Goal: Transaction & Acquisition: Download file/media

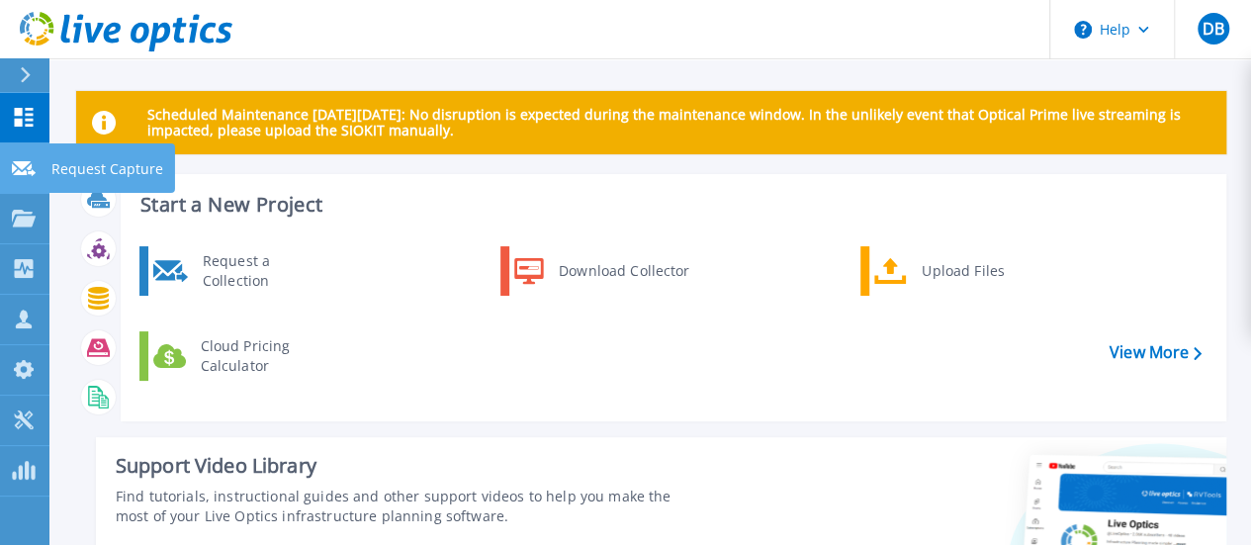
click at [20, 169] on icon at bounding box center [24, 168] width 24 height 15
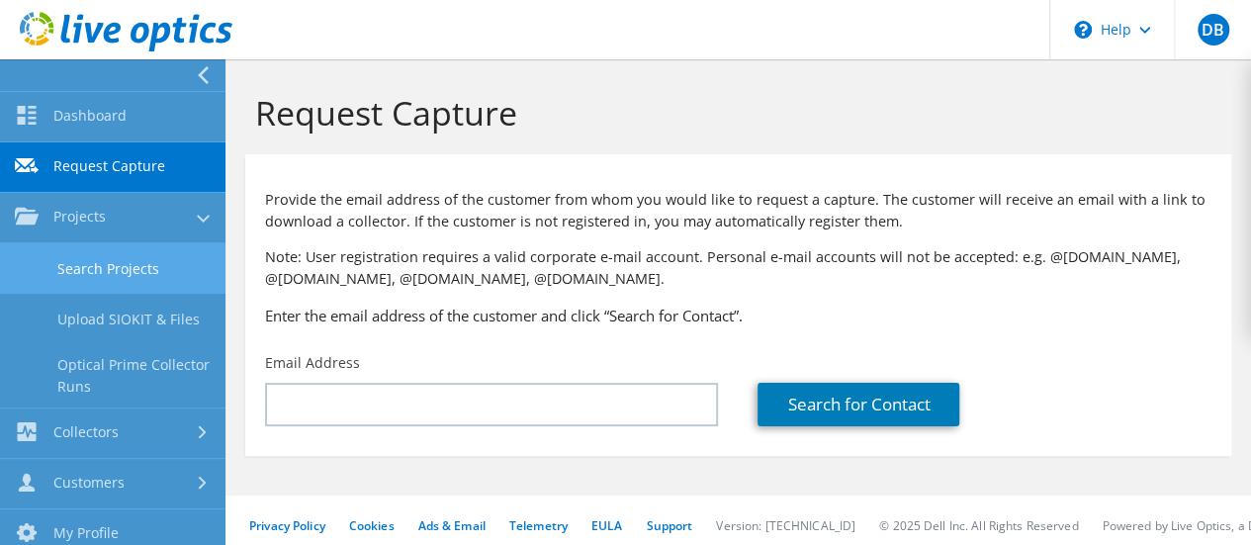
click at [94, 264] on link "Search Projects" at bounding box center [113, 268] width 226 height 50
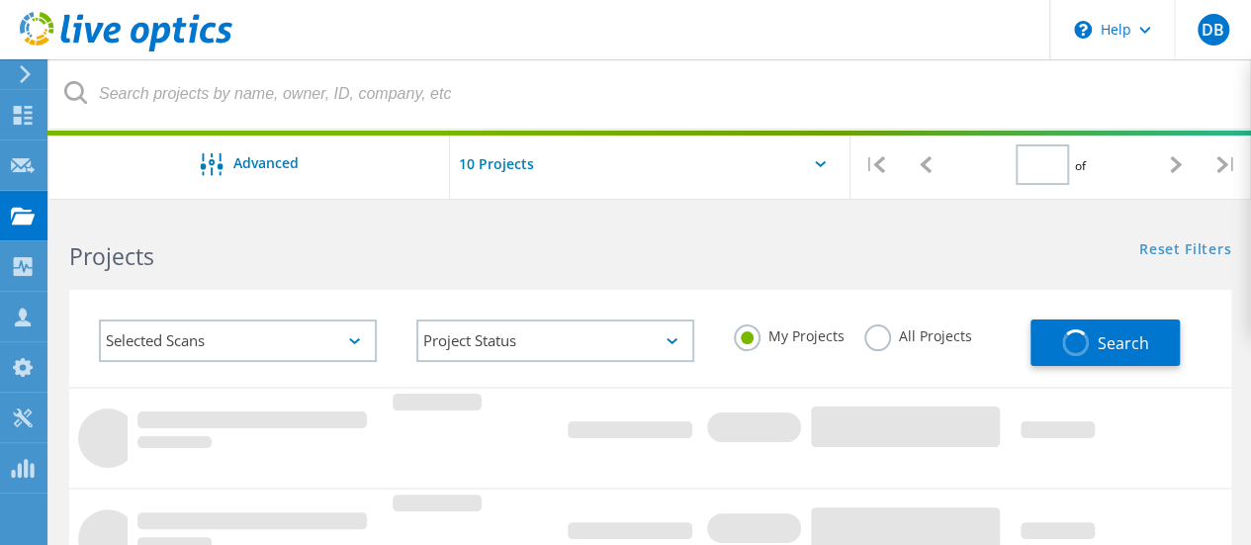
type input "1"
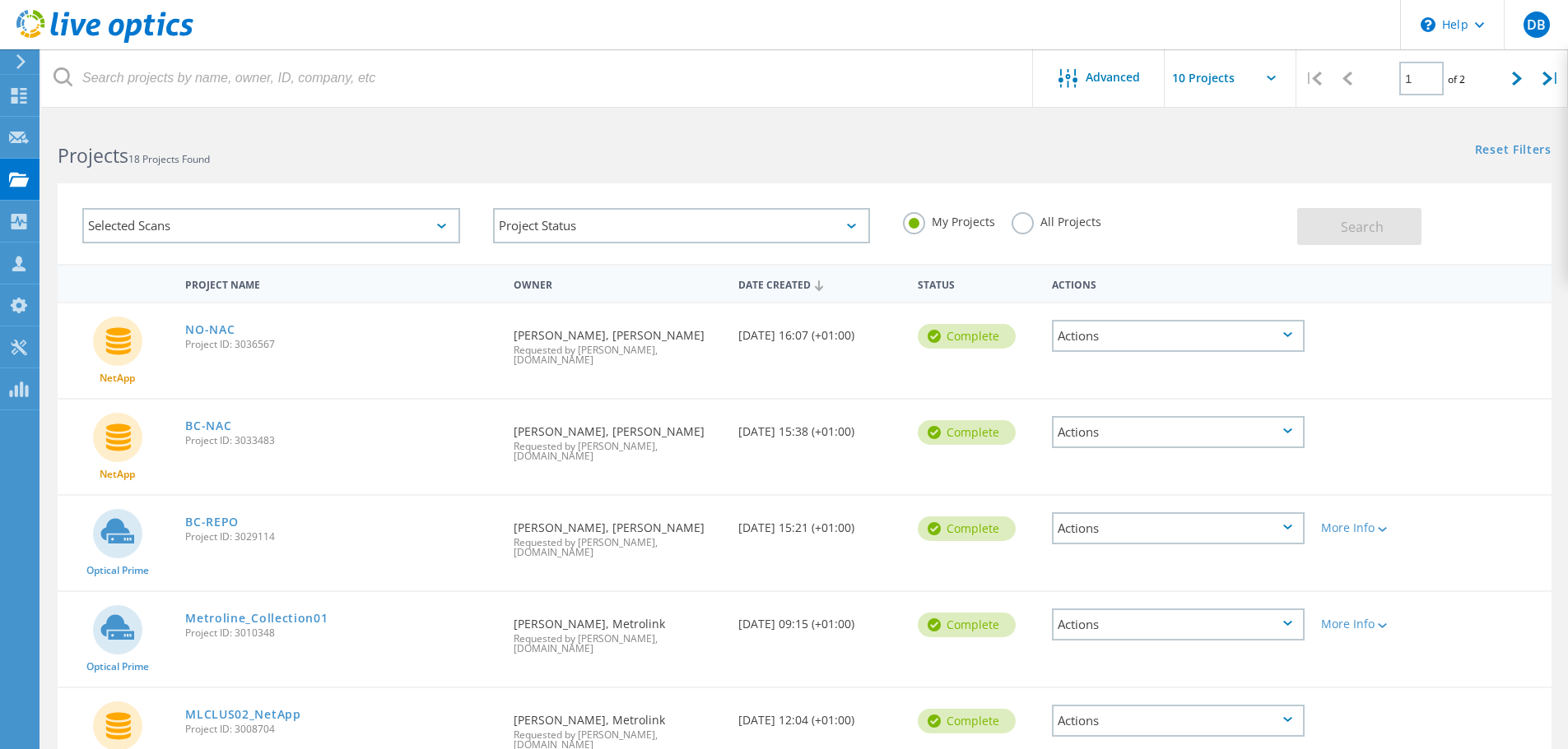
click at [1052, 423] on div "Actions" at bounding box center [1178, 432] width 253 height 32
click at [1052, 394] on div "Download XLSX" at bounding box center [1178, 407] width 250 height 26
click at [1052, 342] on div "Actions" at bounding box center [1178, 336] width 253 height 32
click at [1052, 313] on div "Download XLSX" at bounding box center [1178, 310] width 250 height 26
click at [1052, 340] on div "Actions" at bounding box center [1178, 336] width 253 height 32
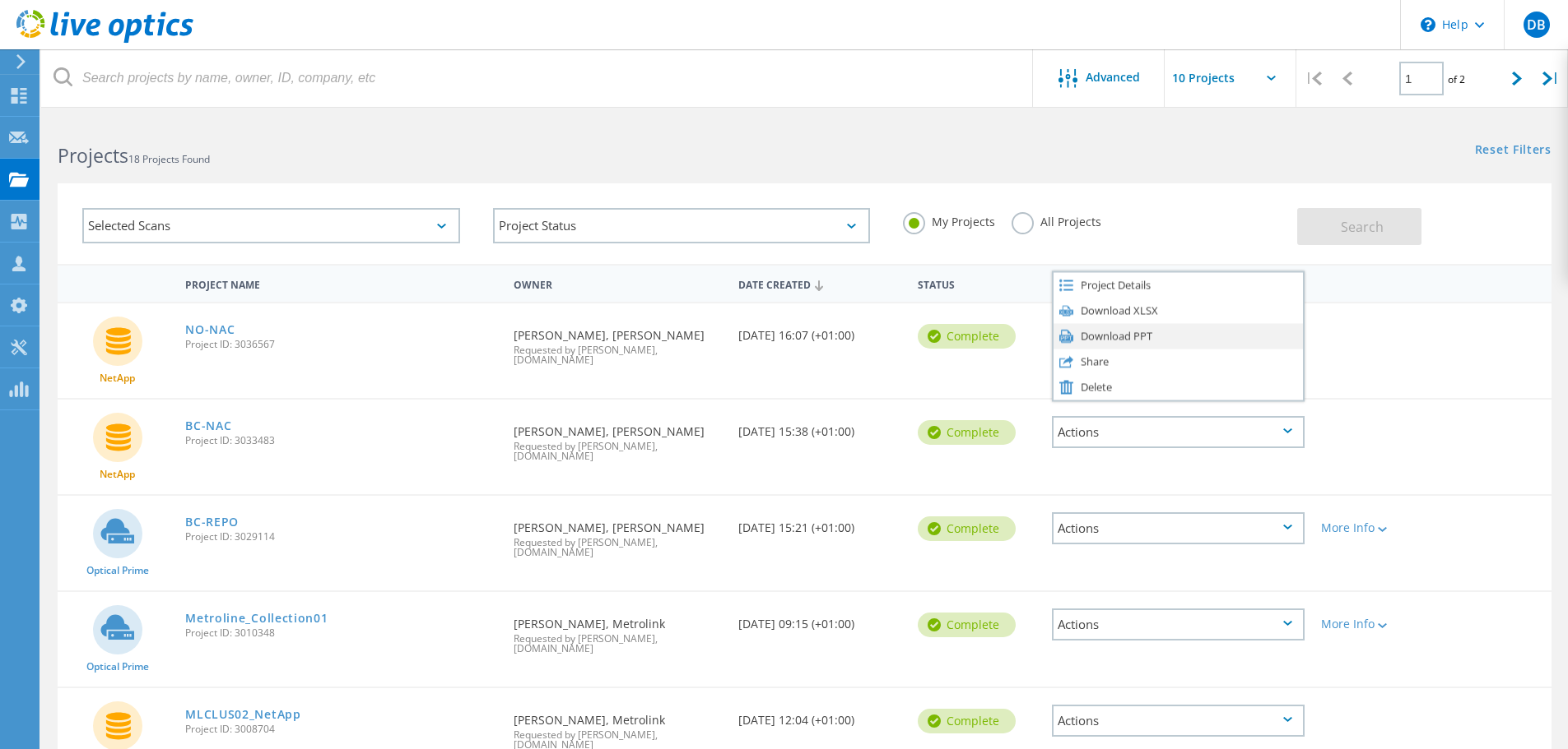
click at [1052, 333] on div "Download PPT" at bounding box center [1178, 336] width 250 height 26
click at [1052, 417] on div "Actions" at bounding box center [1178, 432] width 253 height 32
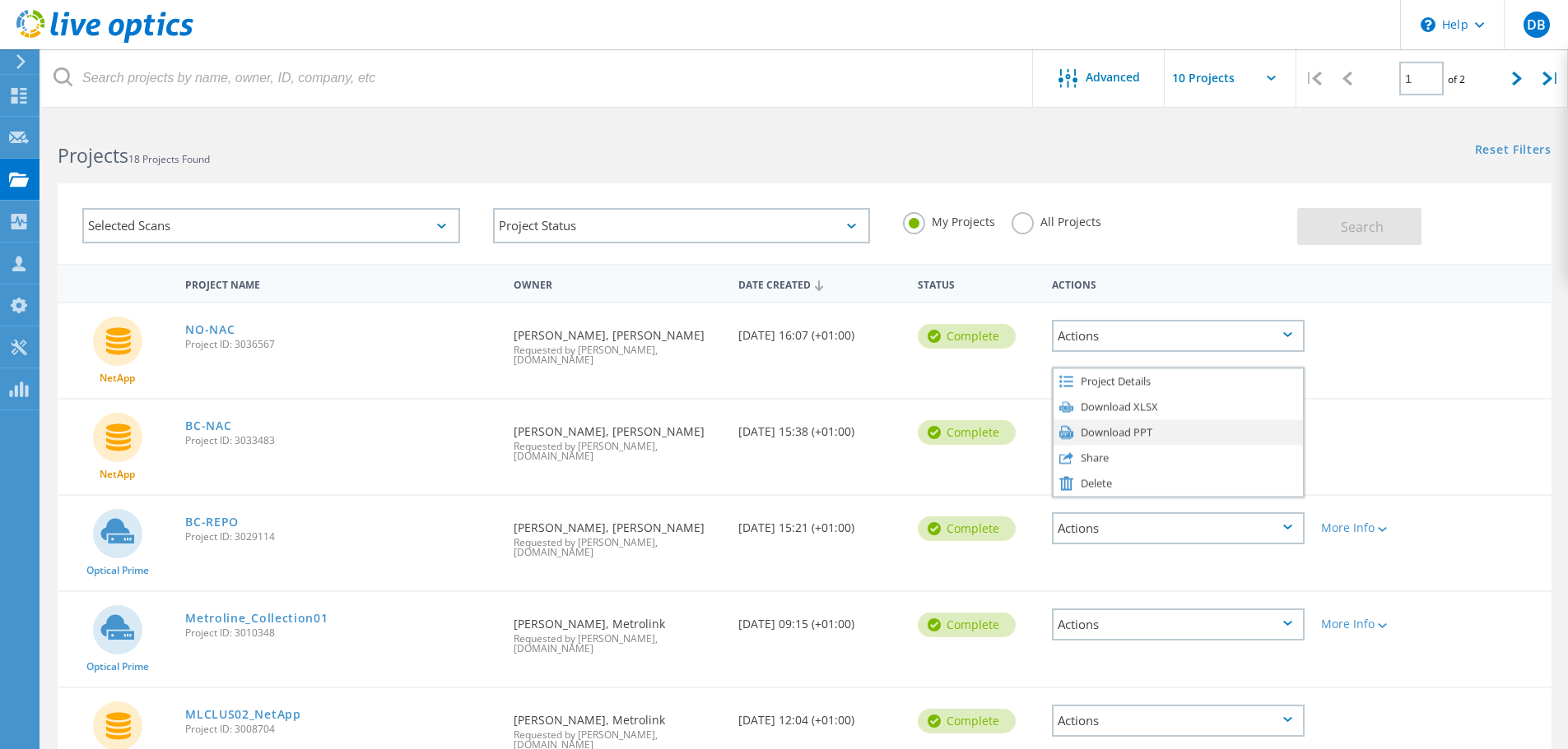
click at [1052, 420] on div "Download PPT" at bounding box center [1178, 432] width 250 height 26
